Goal: Information Seeking & Learning: Learn about a topic

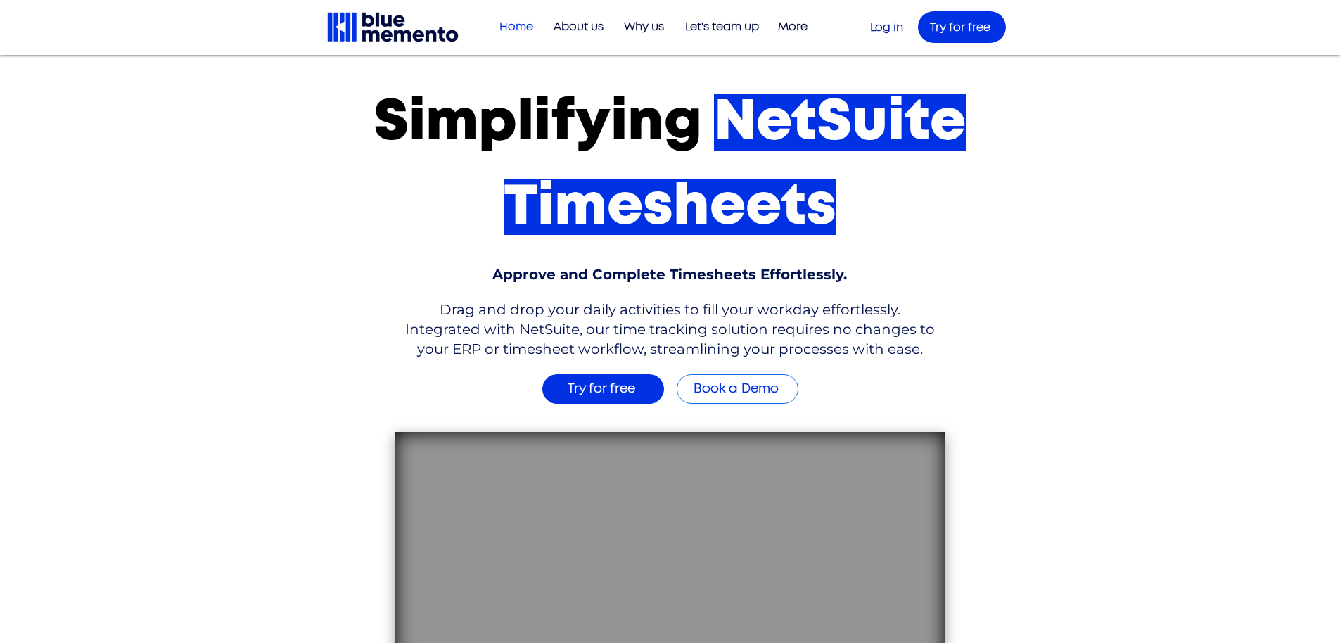
scroll to position [3, 0]
click at [547, 298] on h2 "​" at bounding box center [670, 290] width 531 height 17
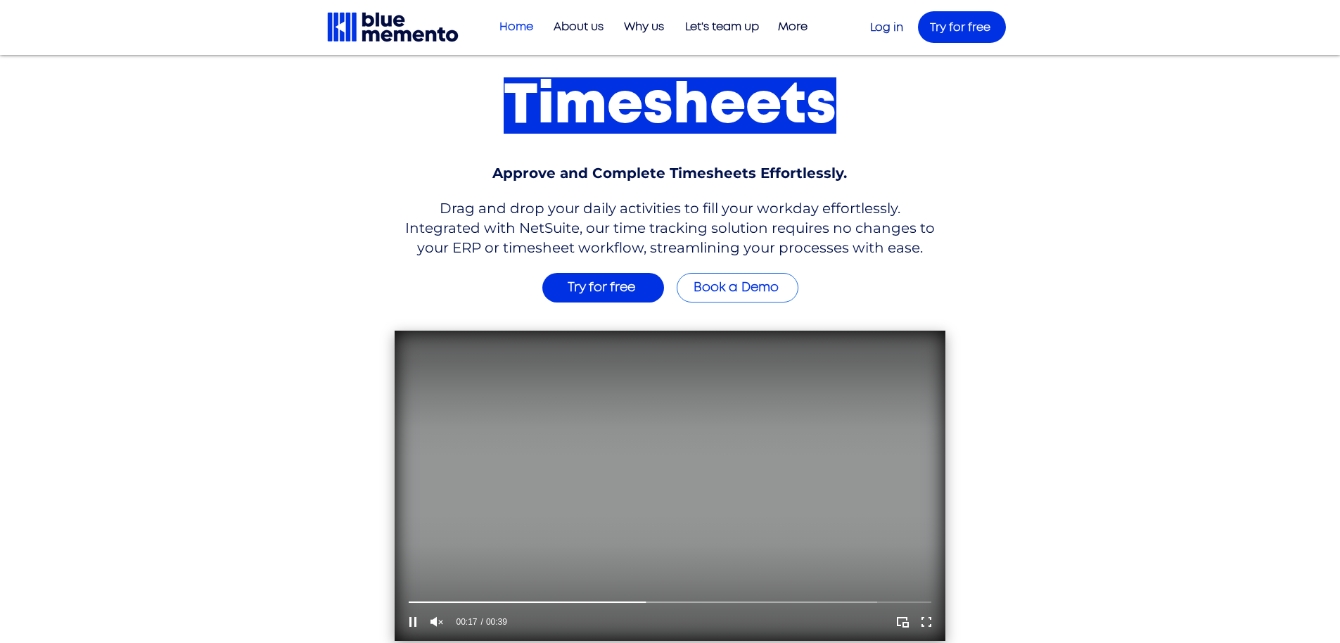
scroll to position [0, 0]
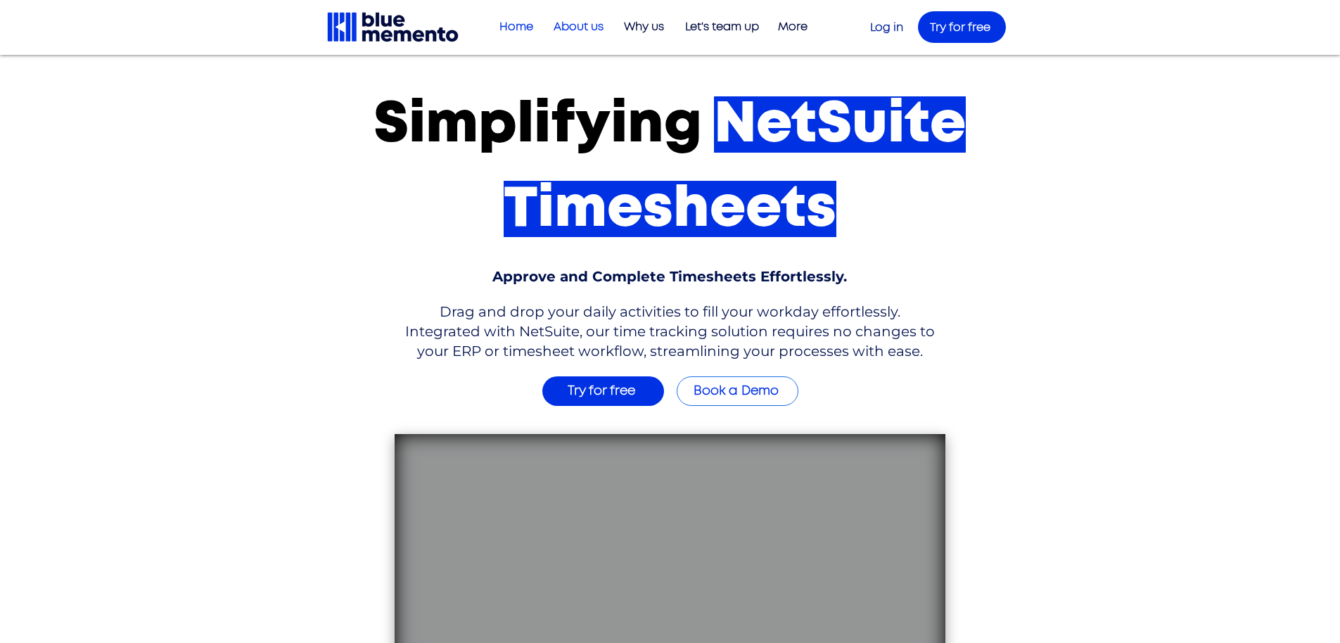
click at [583, 34] on p "About us" at bounding box center [579, 26] width 64 height 23
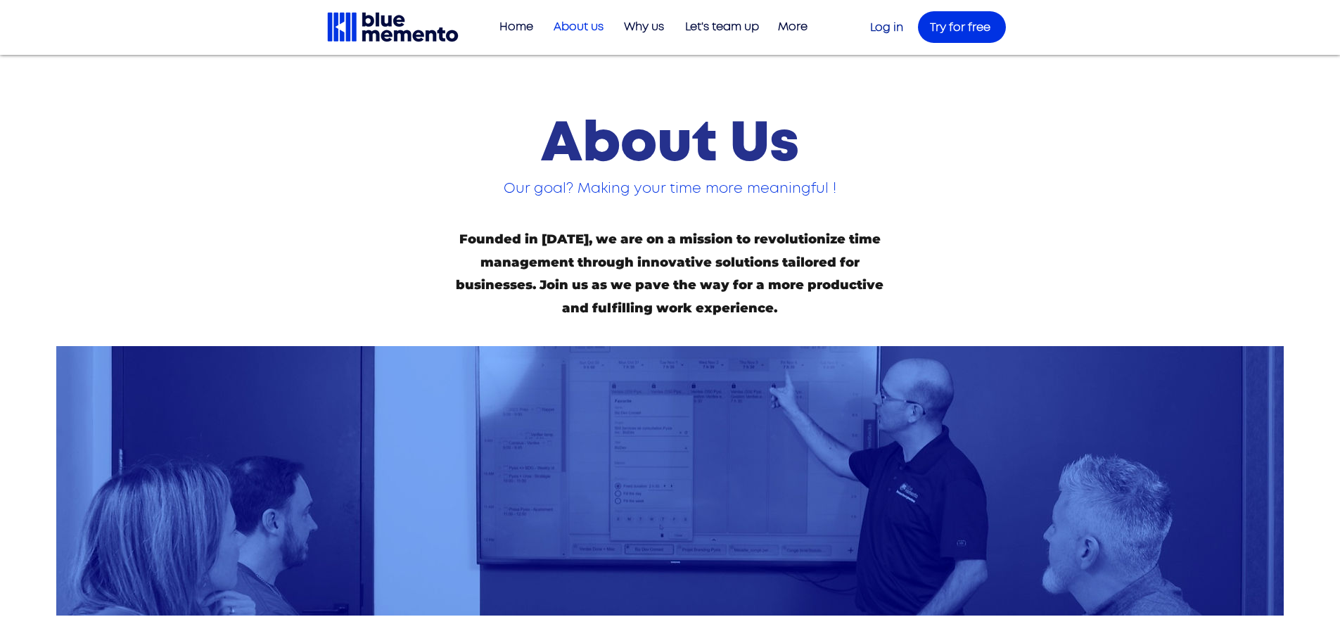
click at [566, 253] on span "Founded in [DATE], we are on a mission to revolutionize time management through…" at bounding box center [670, 273] width 428 height 84
drag, startPoint x: 661, startPoint y: 258, endPoint x: 577, endPoint y: 108, distance: 171.4
click at [820, 255] on span "Founded in [DATE], we are on a mission to revolutionize time management through…" at bounding box center [670, 273] width 428 height 84
